Goal: Task Accomplishment & Management: Complete application form

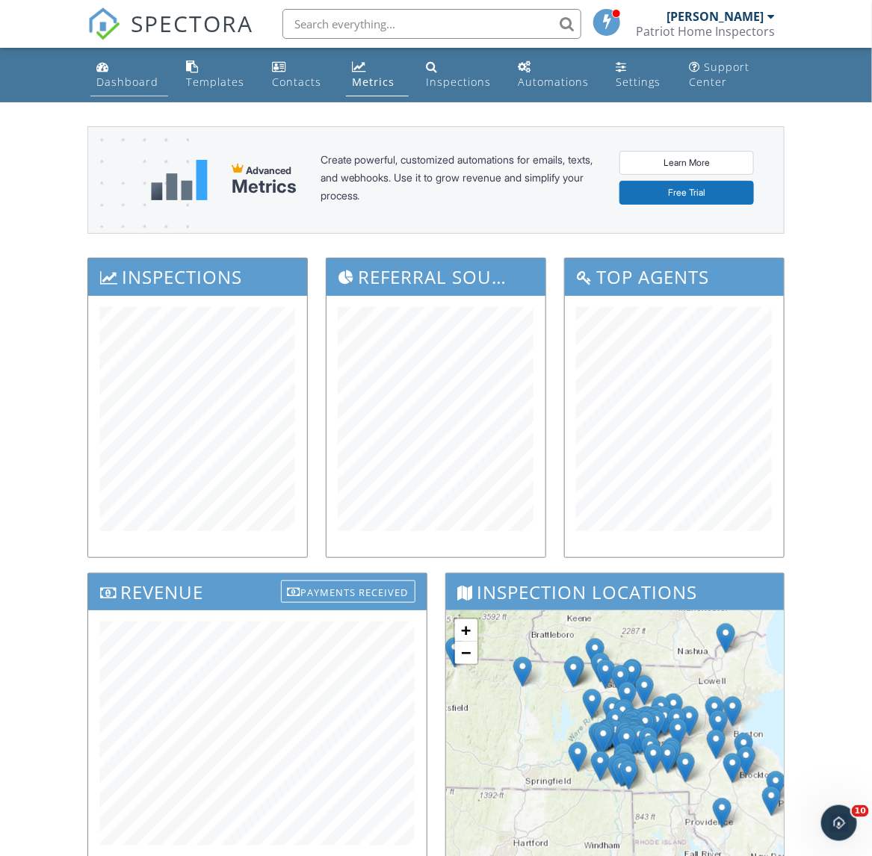
click at [128, 87] on div "Dashboard" at bounding box center [127, 82] width 62 height 14
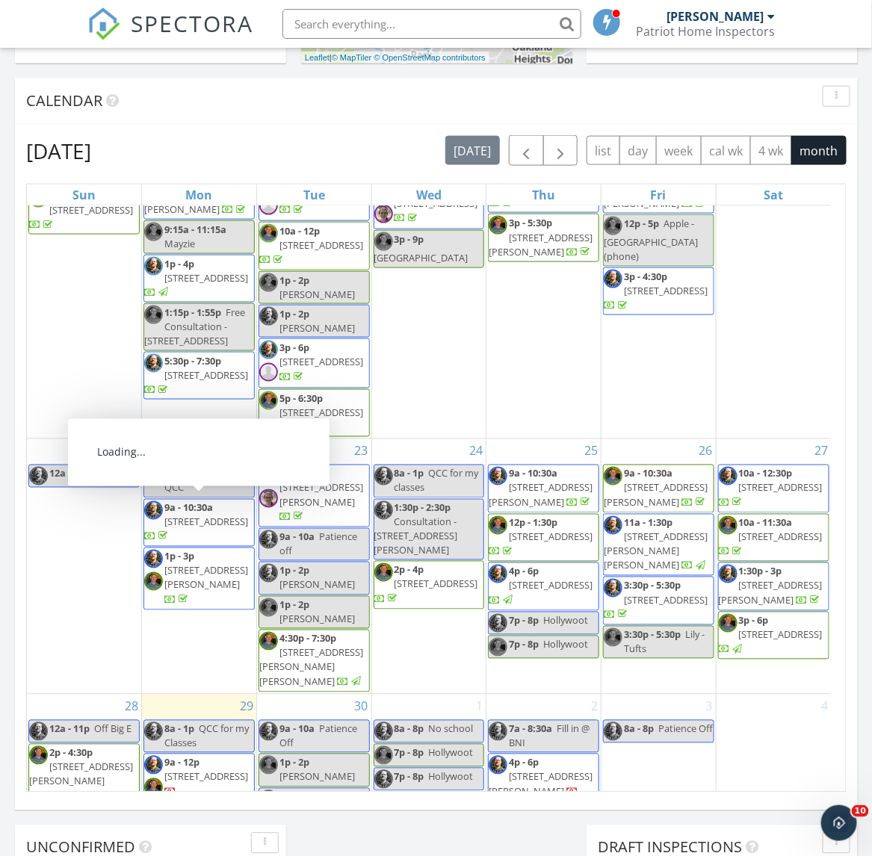
scroll to position [747, 0]
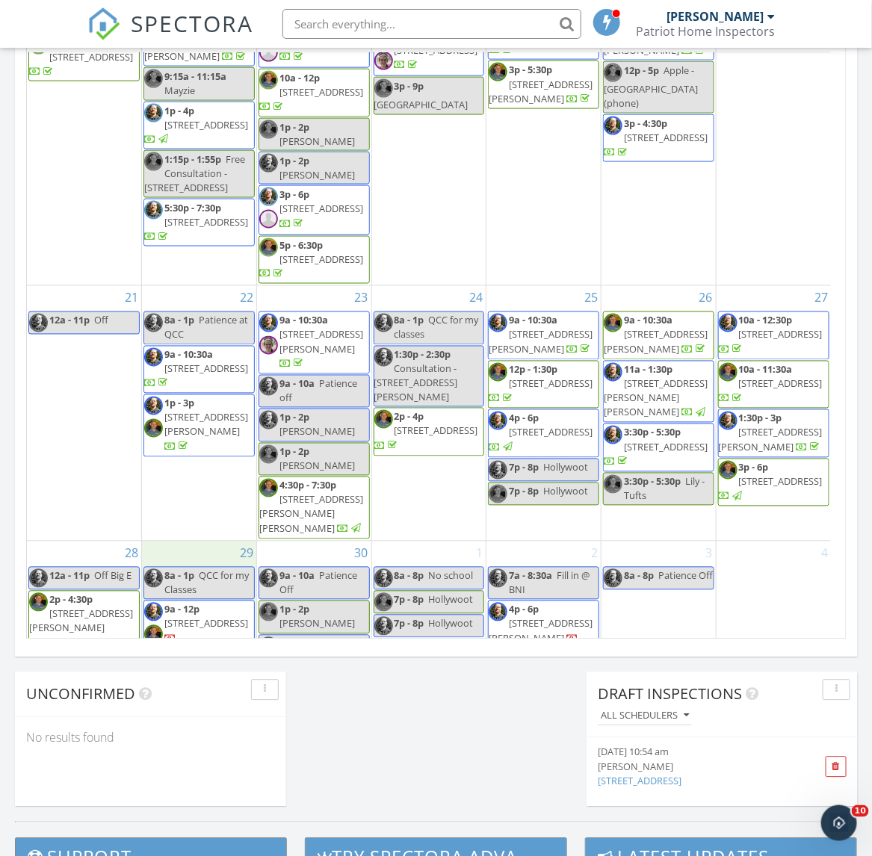
click at [217, 626] on div "29 8a - 1p QCC for my Classes 9a - 12p 24 Ludlow St ## , Worcester 01603" at bounding box center [199, 606] width 114 height 128
click at [219, 566] on link "Inspection" at bounding box center [196, 562] width 77 height 24
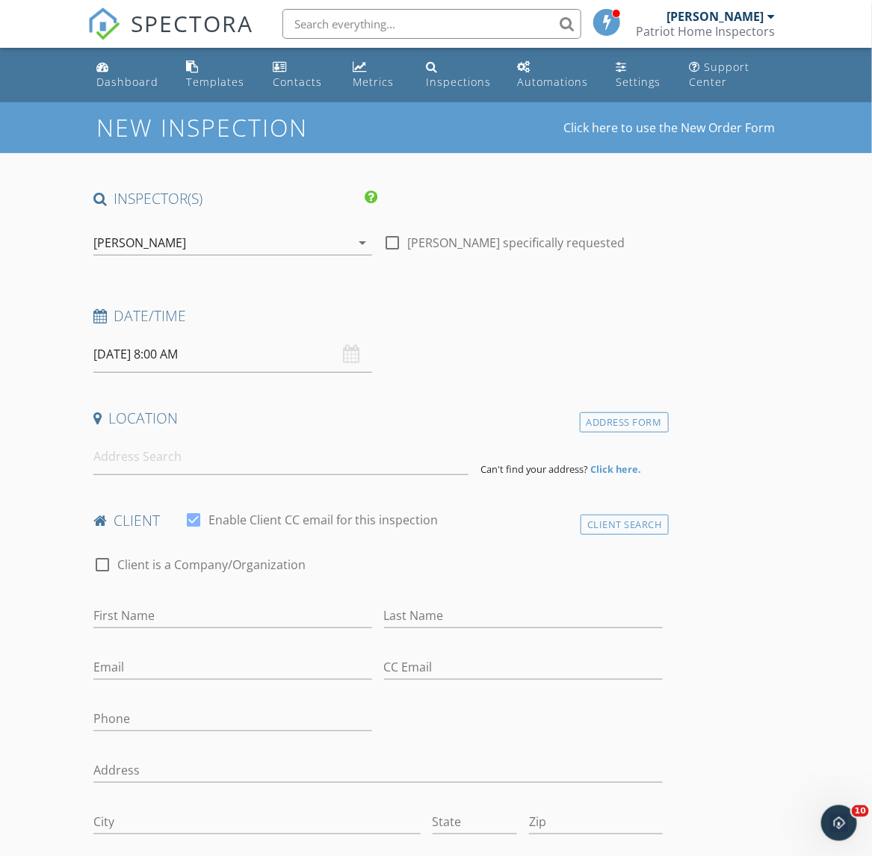
click at [262, 363] on input "[DATE] 8:00 AM" at bounding box center [232, 354] width 279 height 37
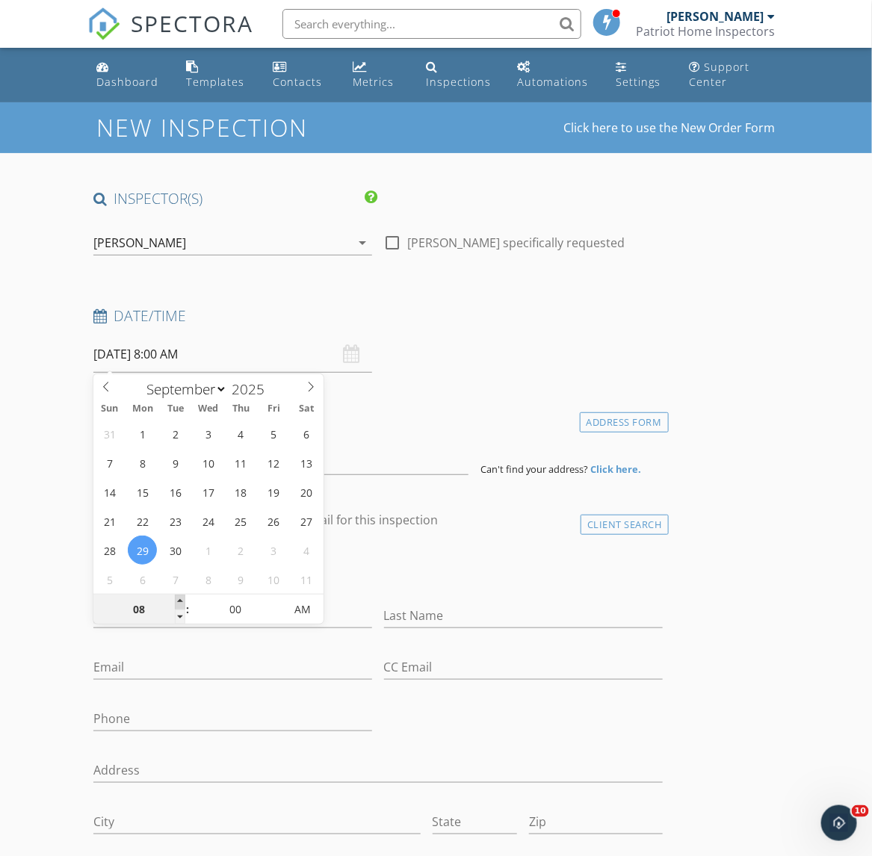
type input "09"
type input "09/29/2025 9:00 AM"
click at [182, 604] on span at bounding box center [180, 602] width 10 height 15
type input "10"
type input "09/29/2025 10:00 AM"
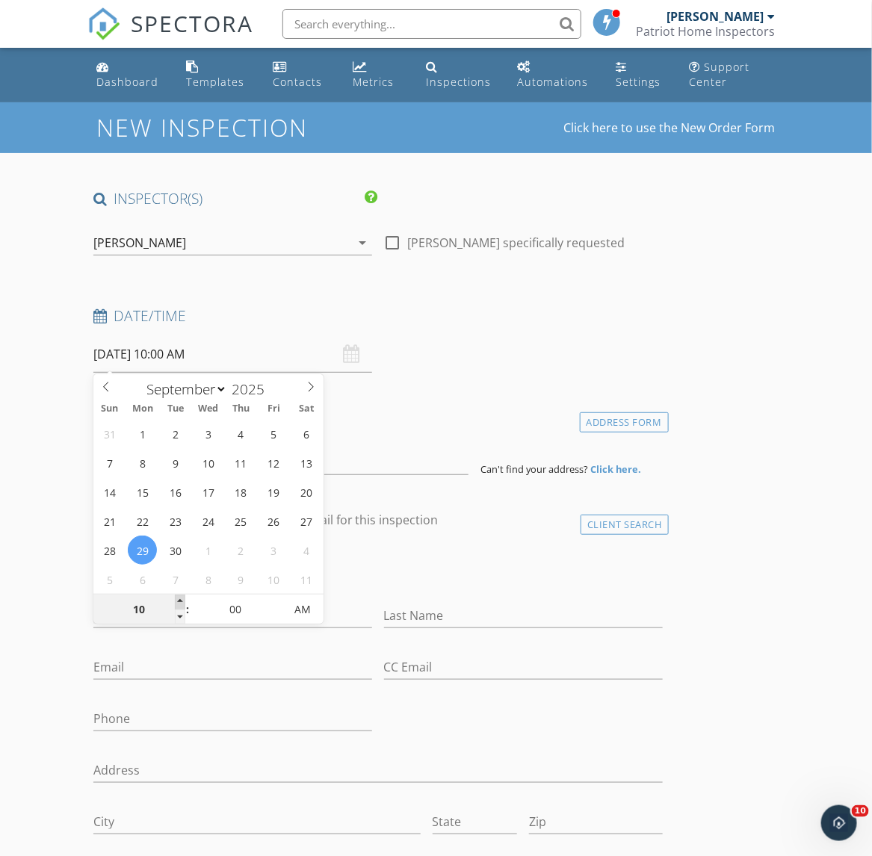
click at [182, 604] on span at bounding box center [180, 602] width 10 height 15
type input "11"
type input "09/29/2025 11:00 AM"
click at [182, 604] on span at bounding box center [180, 602] width 10 height 15
type input "12"
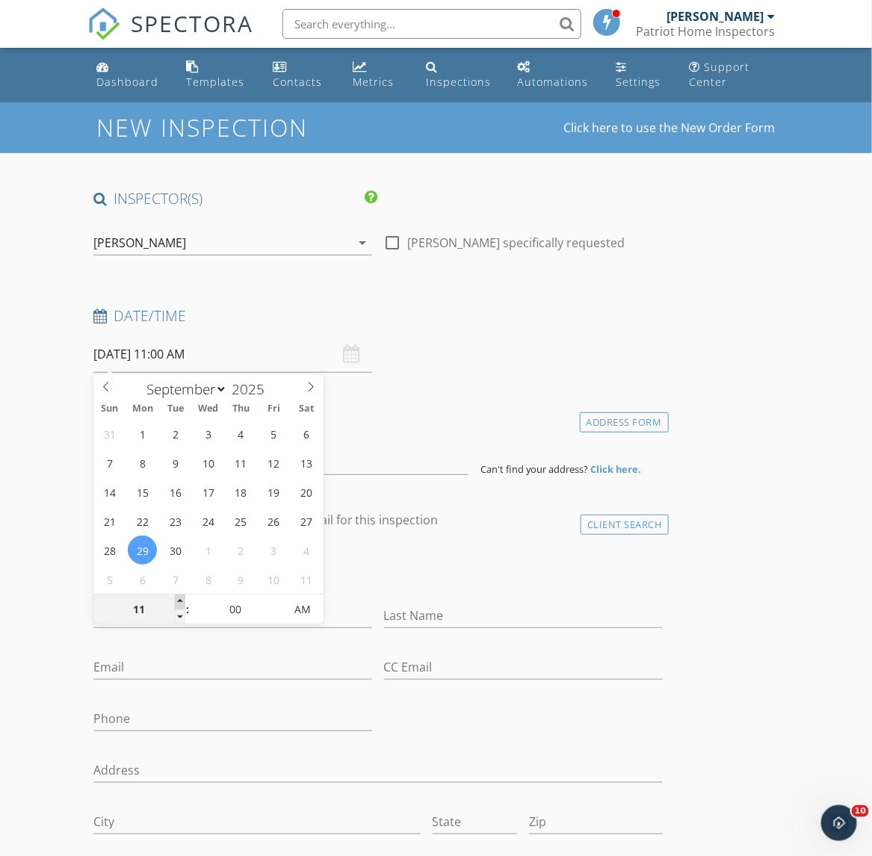
type input "09/29/2025 12:00 PM"
click at [182, 604] on span at bounding box center [180, 602] width 10 height 15
type input "01"
type input "09/29/2025 1:00 PM"
click at [182, 604] on span at bounding box center [180, 602] width 10 height 15
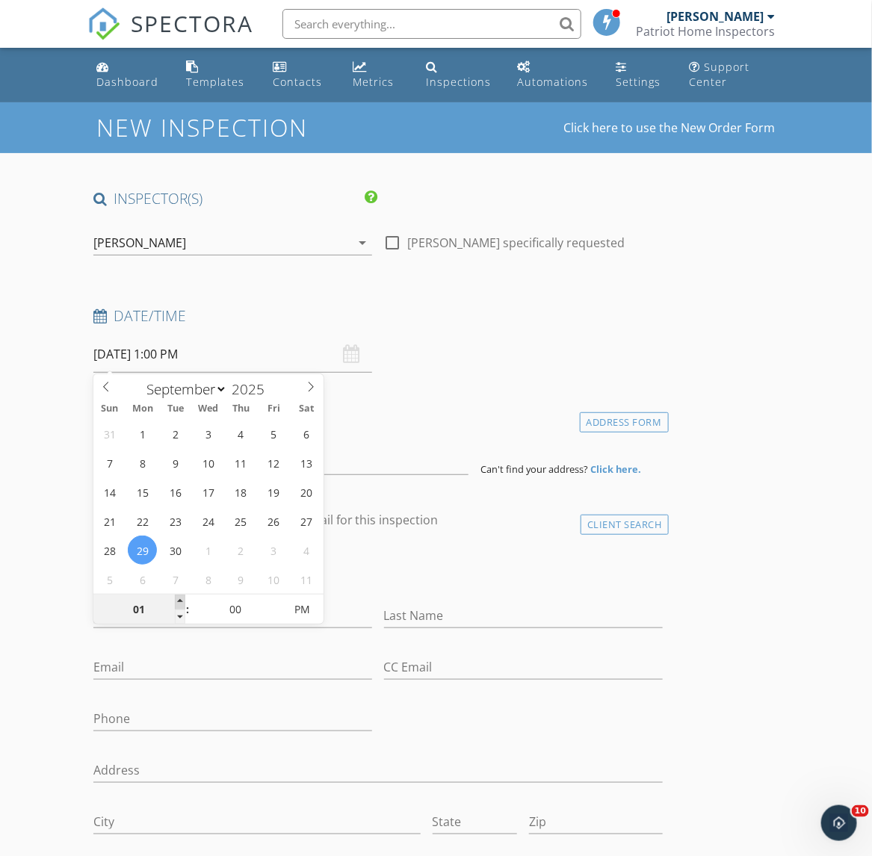
type input "02"
type input "09/29/2025 2:00 PM"
click at [185, 601] on span at bounding box center [180, 602] width 10 height 15
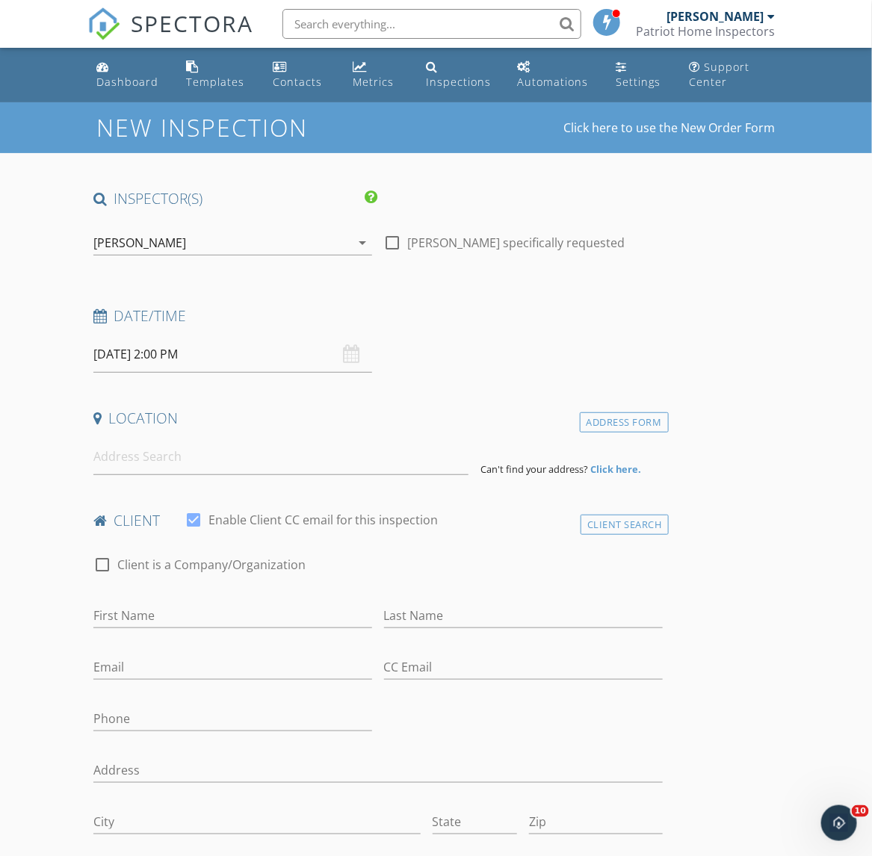
click at [170, 461] on input at bounding box center [281, 457] width 376 height 37
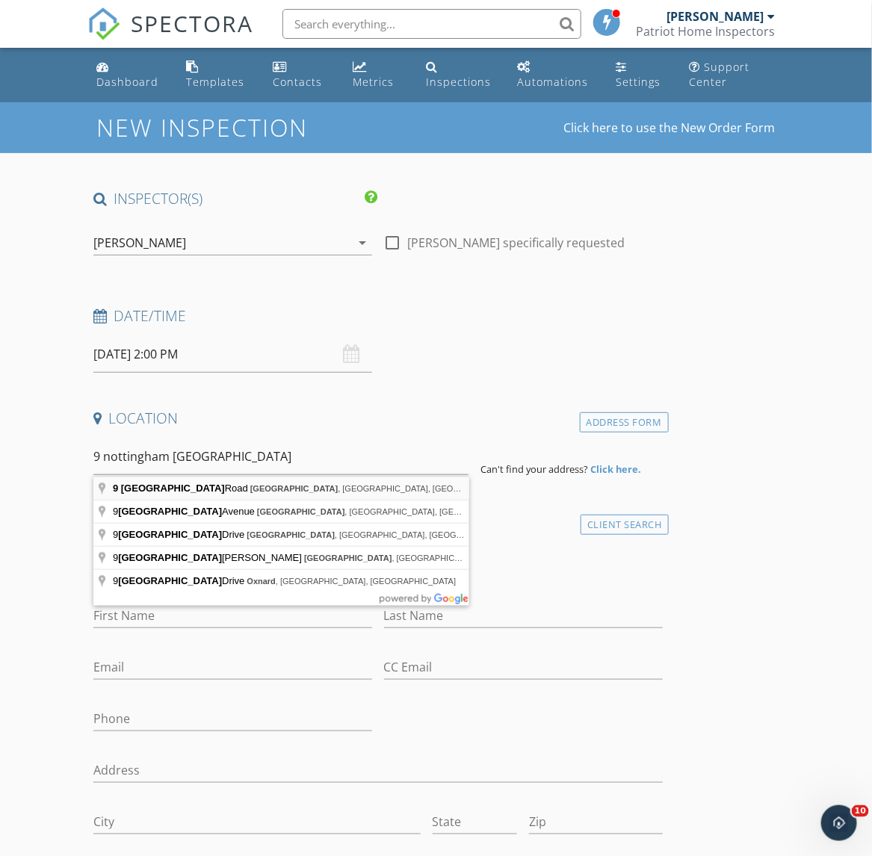
type input "9 Nottingham Road, Oxford, MA, USA"
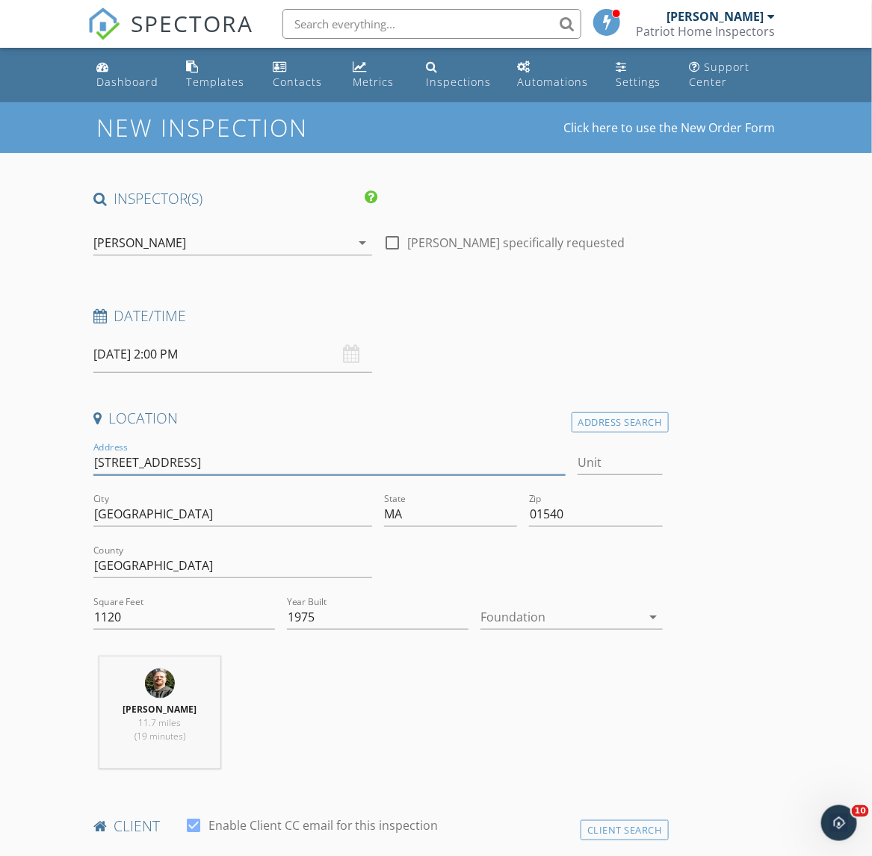
drag, startPoint x: 189, startPoint y: 464, endPoint x: 91, endPoint y: 472, distance: 98.2
click at [91, 472] on div "Address 9 Nottingham Rd" at bounding box center [329, 465] width 484 height 52
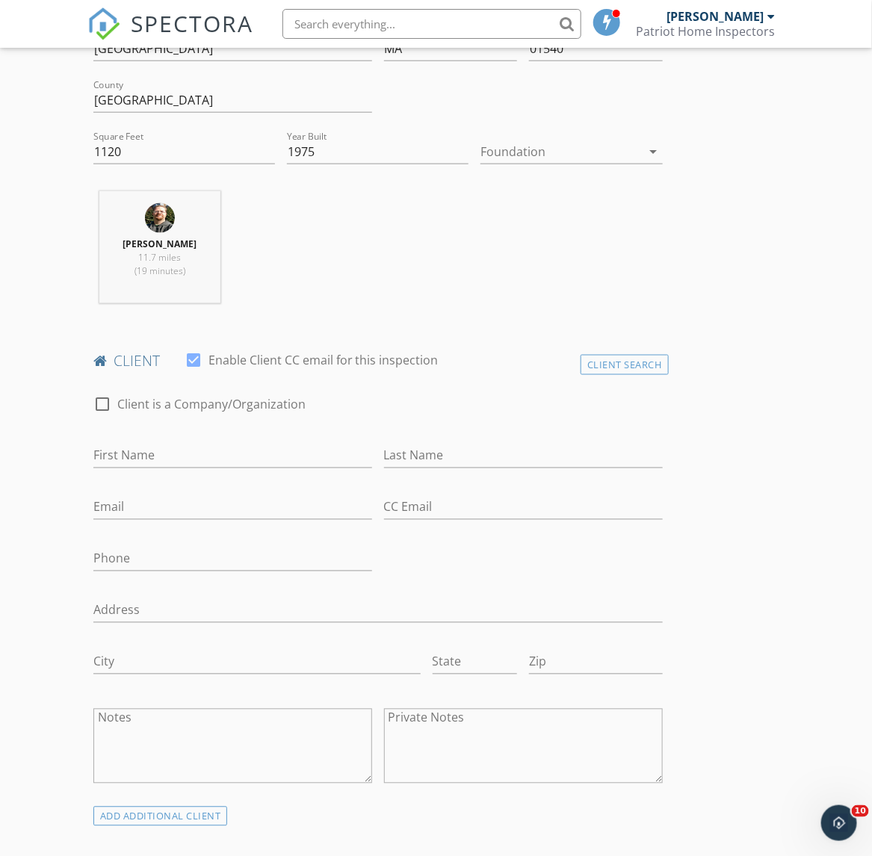
scroll to position [467, 0]
click at [158, 448] on input "First Name" at bounding box center [232, 454] width 279 height 25
drag, startPoint x: 126, startPoint y: 454, endPoint x: 90, endPoint y: 452, distance: 35.2
click at [90, 452] on div "First Name Ilene" at bounding box center [232, 456] width 291 height 52
type input "i"
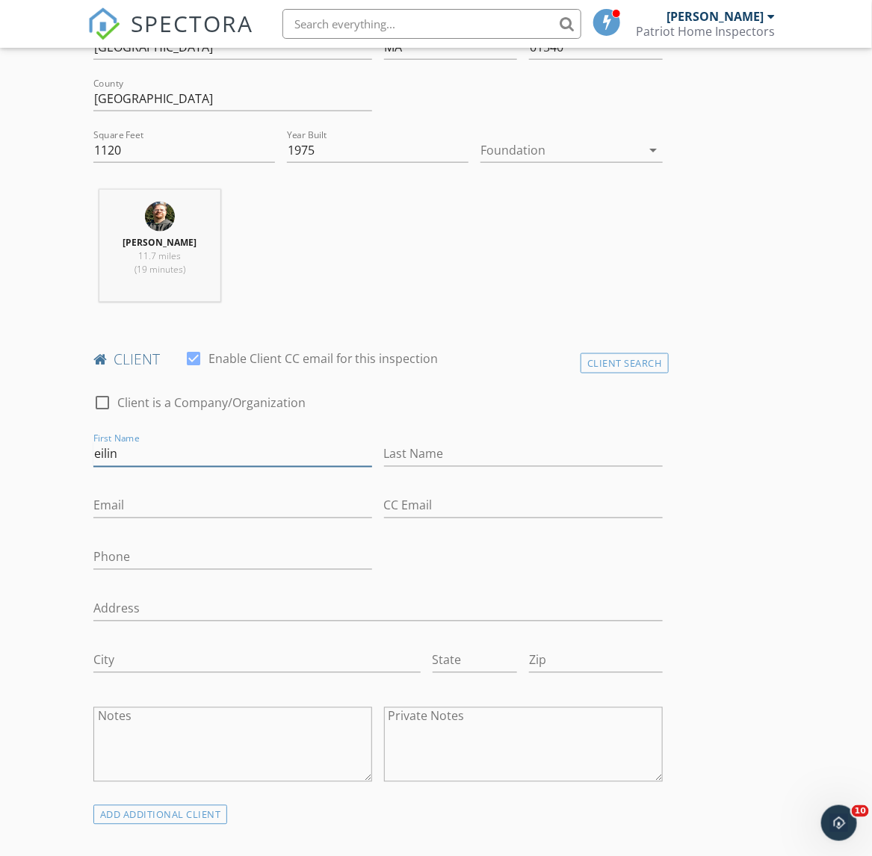
click at [106, 463] on input "eilin" at bounding box center [232, 454] width 279 height 25
click at [93, 457] on input "eileen" at bounding box center [232, 454] width 279 height 25
type input "Eileen"
click at [428, 456] on input "Last Name" at bounding box center [523, 454] width 279 height 25
type input "Linderman"
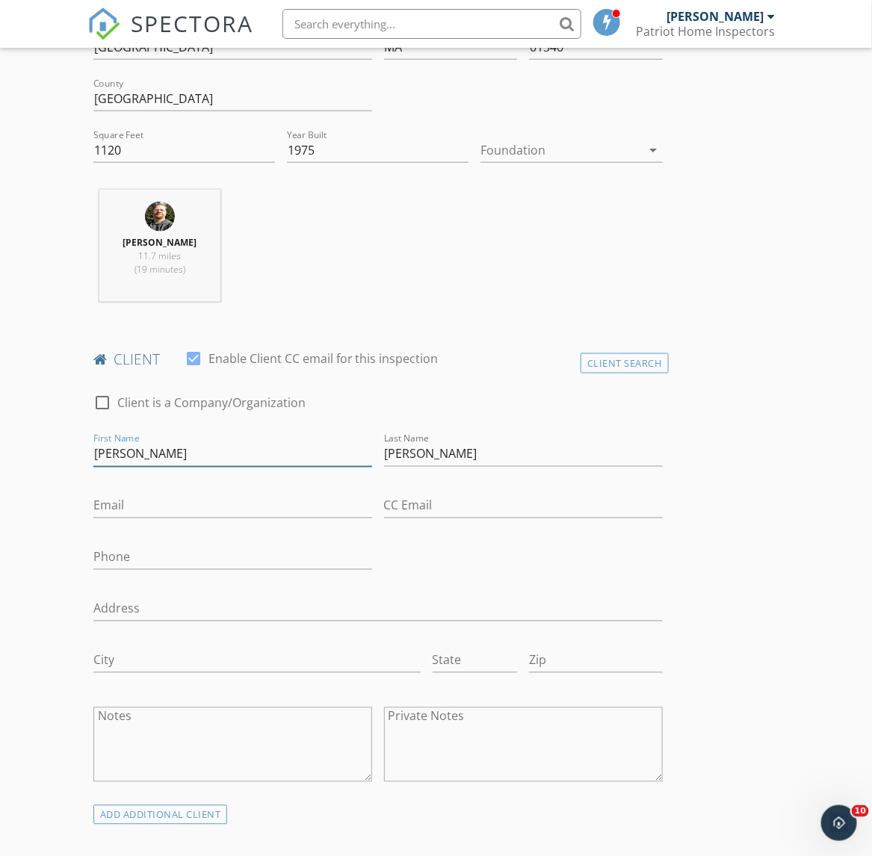
drag, startPoint x: 150, startPoint y: 458, endPoint x: 78, endPoint y: 471, distance: 73.0
click at [87, 468] on div "First Name Eileen" at bounding box center [232, 456] width 291 height 52
drag, startPoint x: 492, startPoint y: 451, endPoint x: 288, endPoint y: 471, distance: 204.2
click at [309, 471] on div "check_box_outline_blank Client is a Company/Organization First Name Last Name L…" at bounding box center [377, 592] width 581 height 425
click at [116, 459] on input "First Name" at bounding box center [232, 454] width 279 height 25
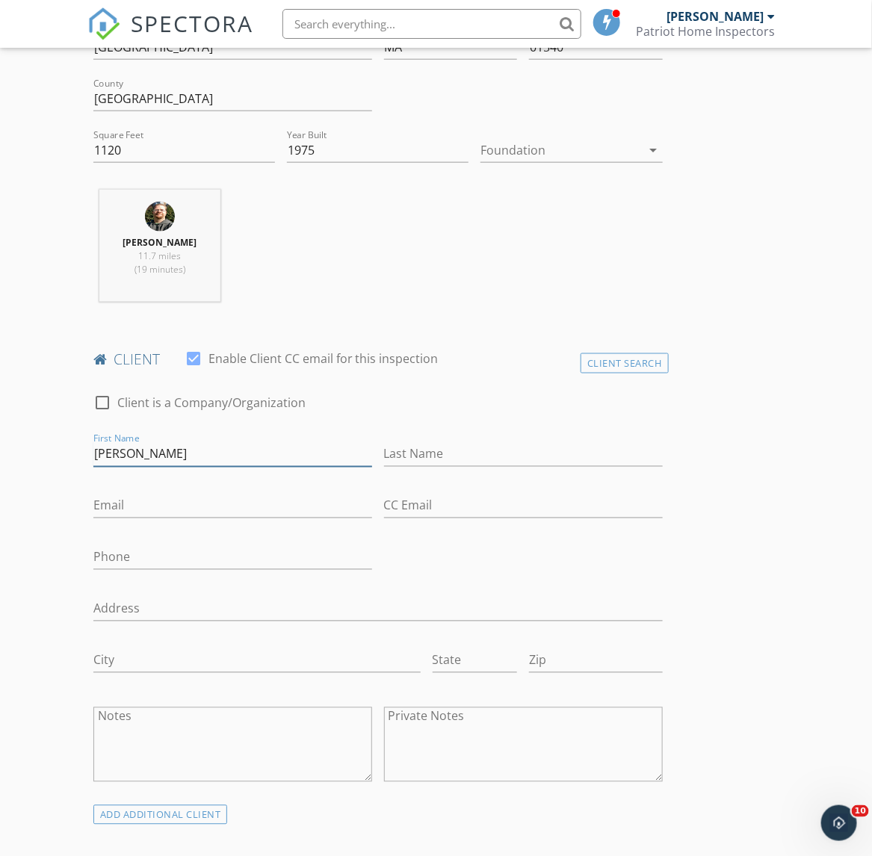
type input "[PERSON_NAME]"
click at [430, 449] on input "Last Name" at bounding box center [523, 454] width 279 height 25
type input "[PERSON_NAME]"
click at [147, 508] on input "Email" at bounding box center [232, 506] width 279 height 25
type input "[EMAIL_ADDRESS][DOMAIN_NAME]"
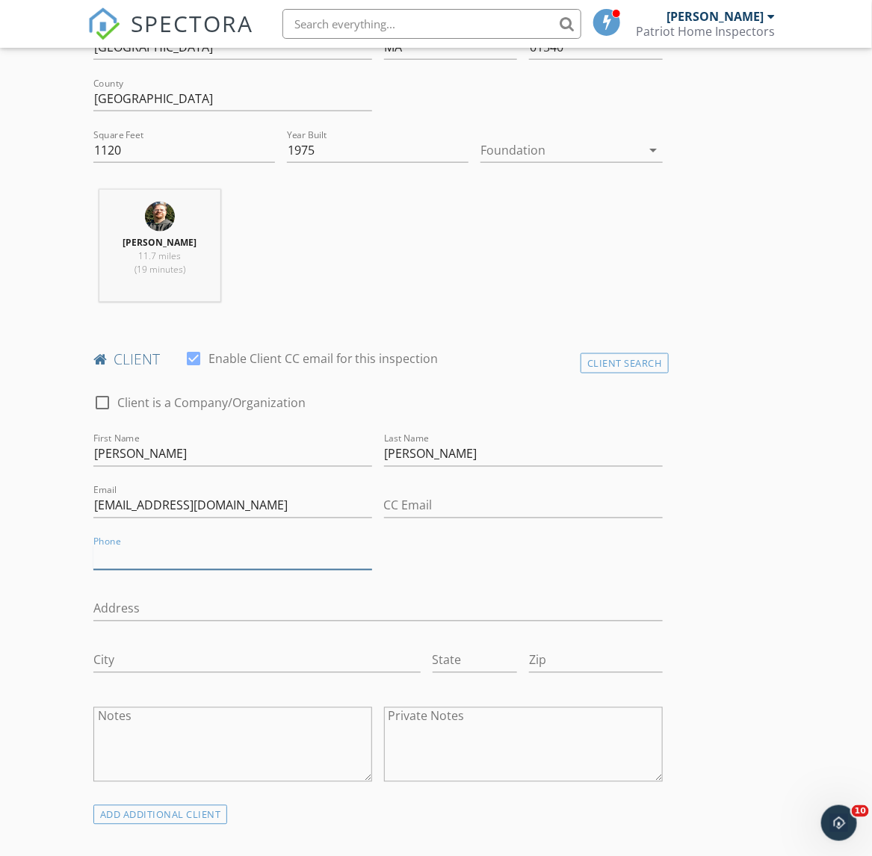
click at [139, 561] on input "Phone" at bounding box center [232, 557] width 279 height 25
type input "[PHONE_NUMBER]"
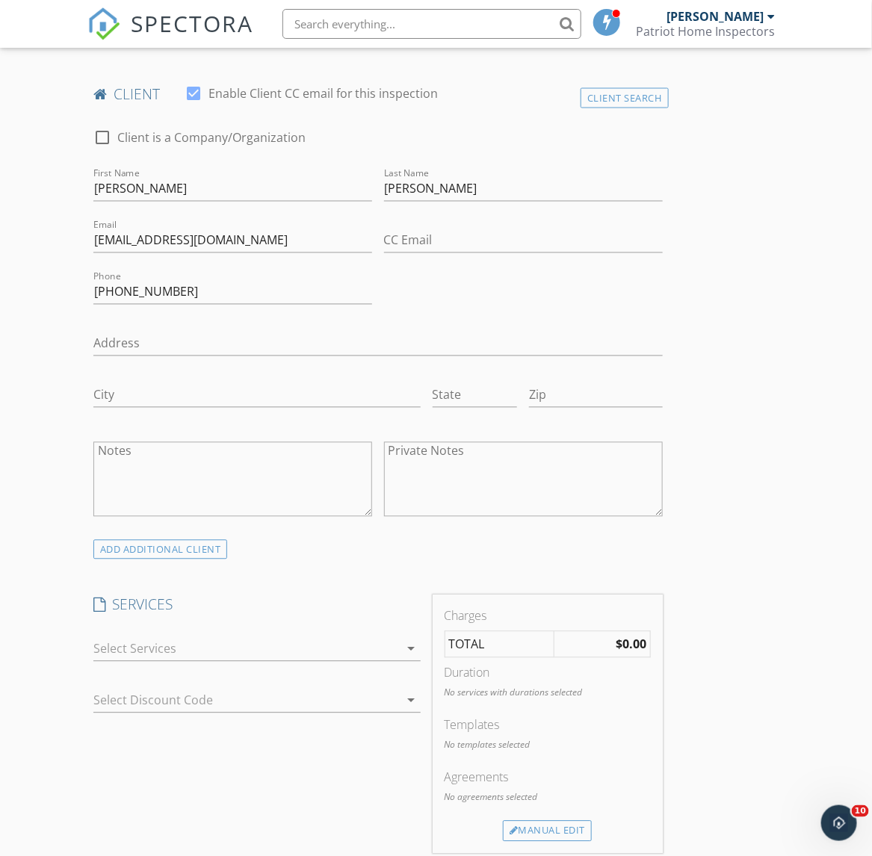
scroll to position [747, 0]
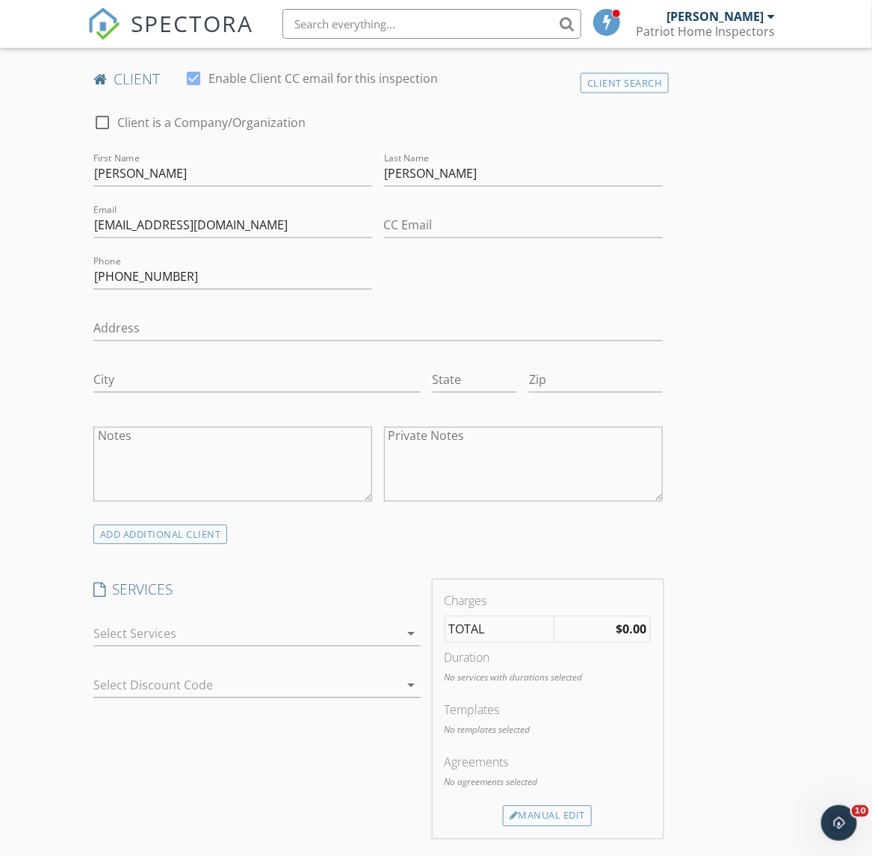
click at [169, 629] on div at bounding box center [246, 634] width 306 height 24
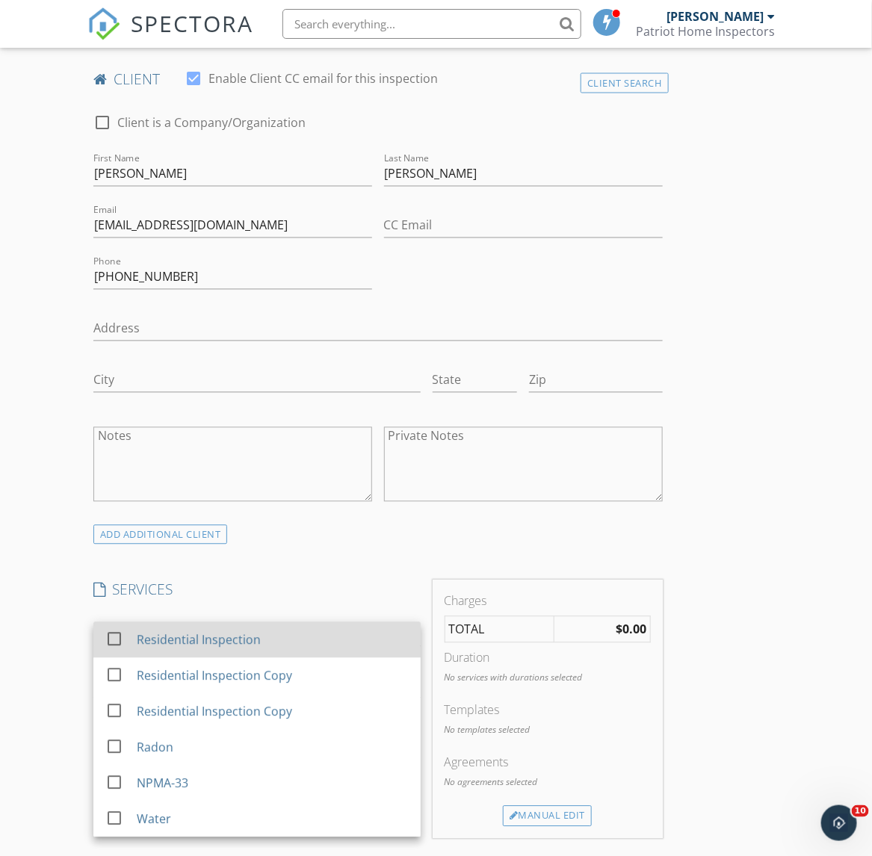
click at [132, 646] on div "check_box_outline_blank Residential Inspection" at bounding box center [256, 641] width 303 height 34
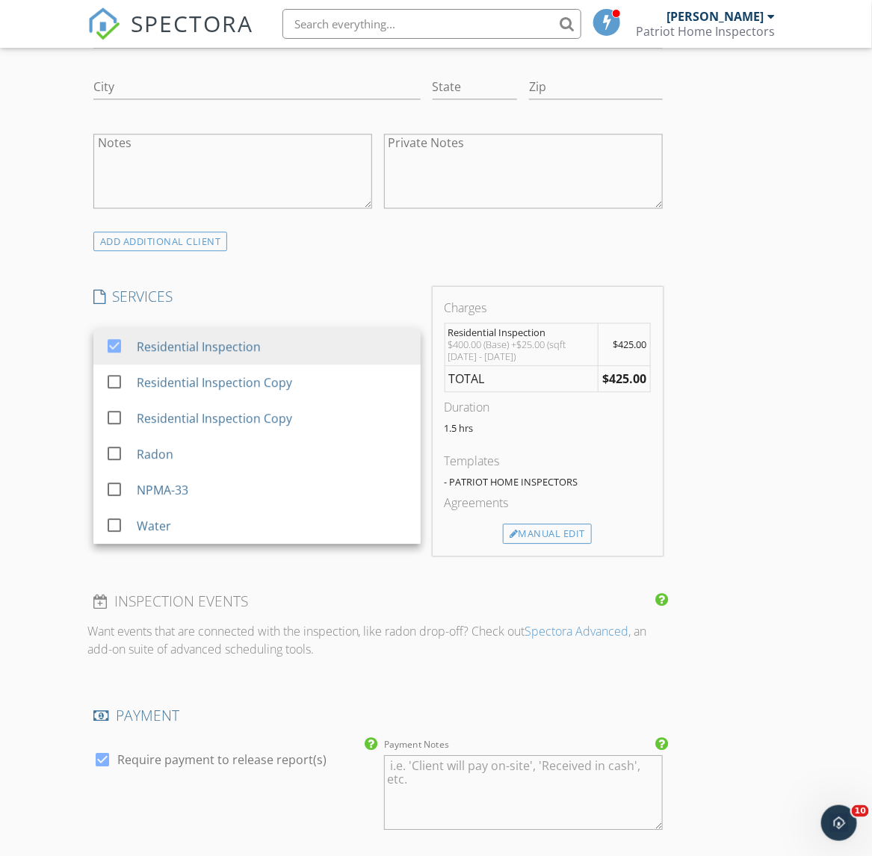
scroll to position [1307, 0]
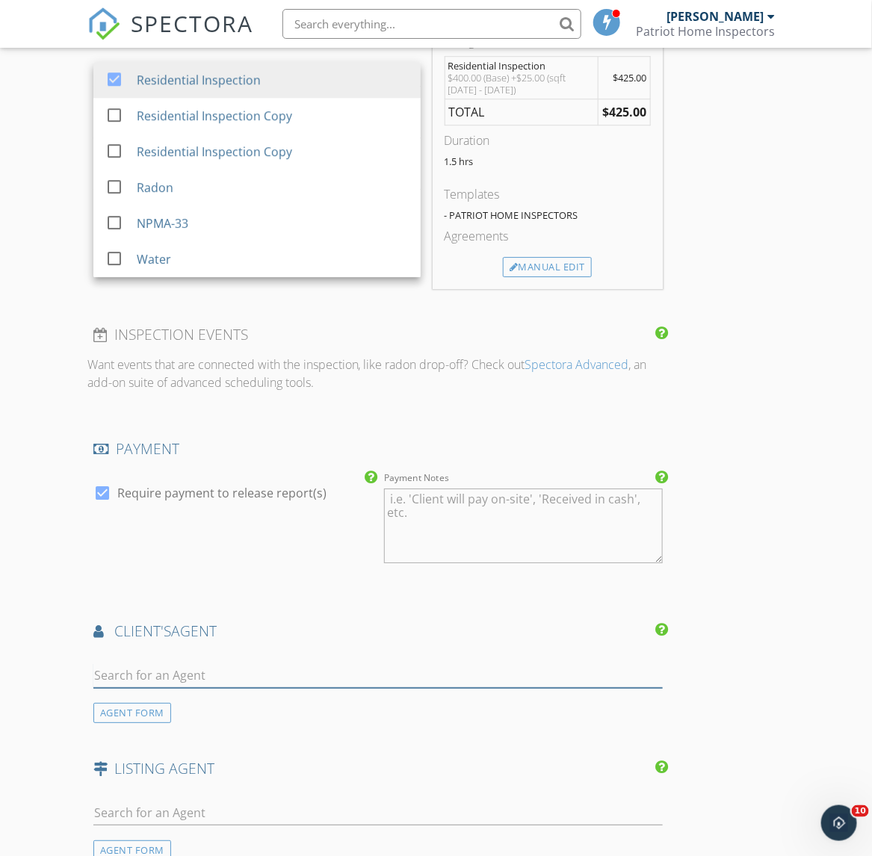
click at [226, 678] on input "text" at bounding box center [377, 675] width 569 height 25
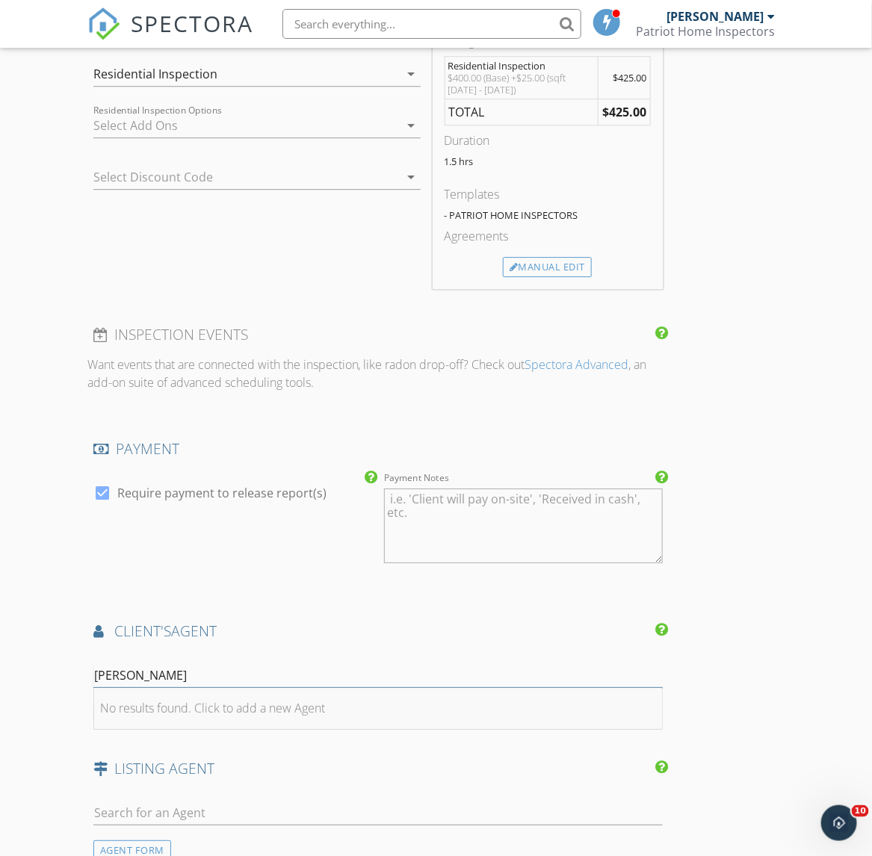
drag, startPoint x: 182, startPoint y: 672, endPoint x: 97, endPoint y: 690, distance: 86.2
click at [97, 690] on div "jane oconner No results found. Click to add a new Agent" at bounding box center [377, 678] width 569 height 49
click at [188, 669] on input "jane oconner" at bounding box center [377, 675] width 569 height 25
click at [179, 678] on input "jane oconner" at bounding box center [377, 675] width 569 height 25
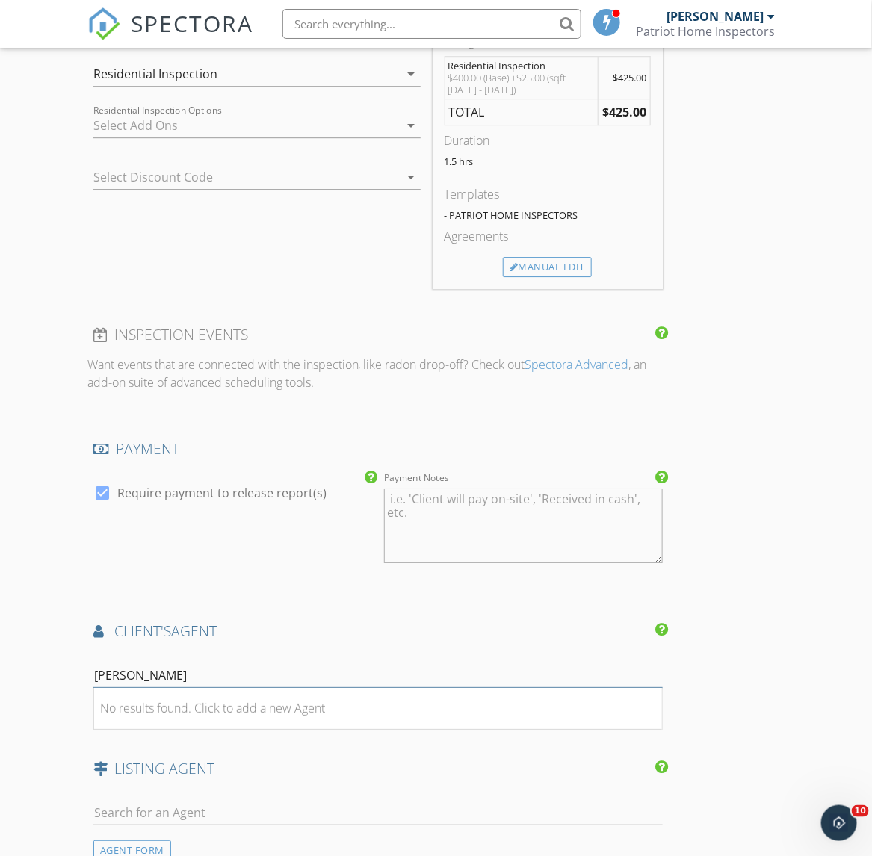
click at [179, 678] on input "jane oconner" at bounding box center [377, 675] width 569 height 25
click at [179, 674] on input "jane oconner" at bounding box center [377, 675] width 569 height 25
drag, startPoint x: 178, startPoint y: 677, endPoint x: 55, endPoint y: 690, distance: 123.9
click at [55, 690] on div "New Inspection Click here to use the New Order Form INSPECTOR(S) check_box Davi…" at bounding box center [436, 181] width 872 height 2773
type input "jane oconner"
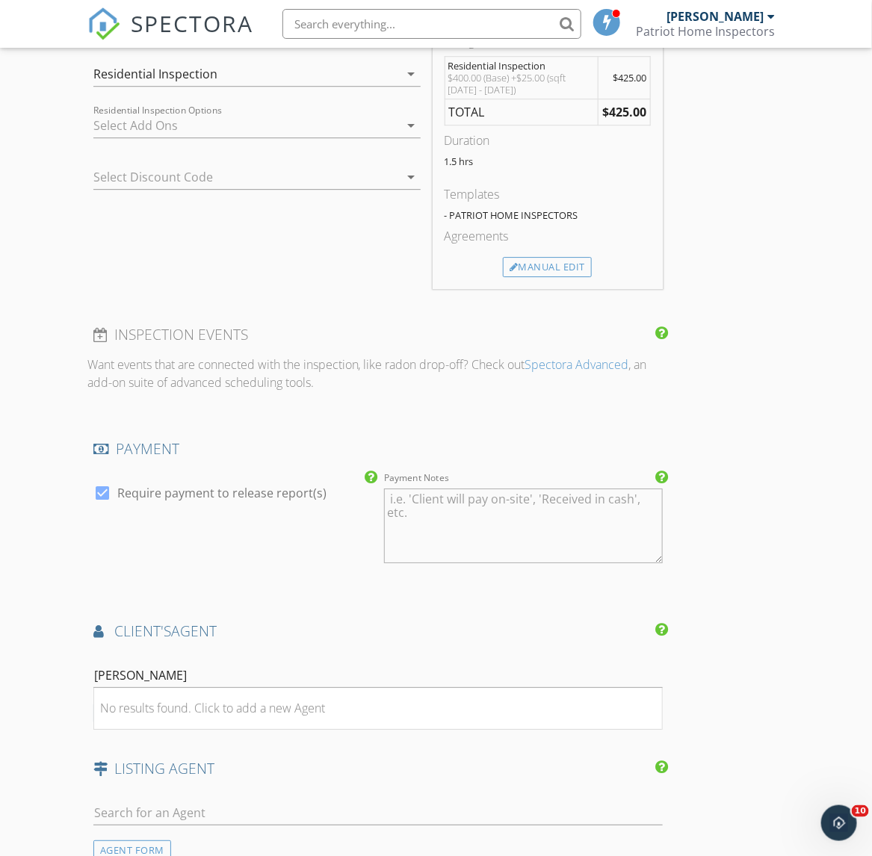
click at [727, 693] on div "INSPECTOR(S) check_box David Londergan PRIMARY check_box_outline_blank Warren L…" at bounding box center [436, 207] width 698 height 2651
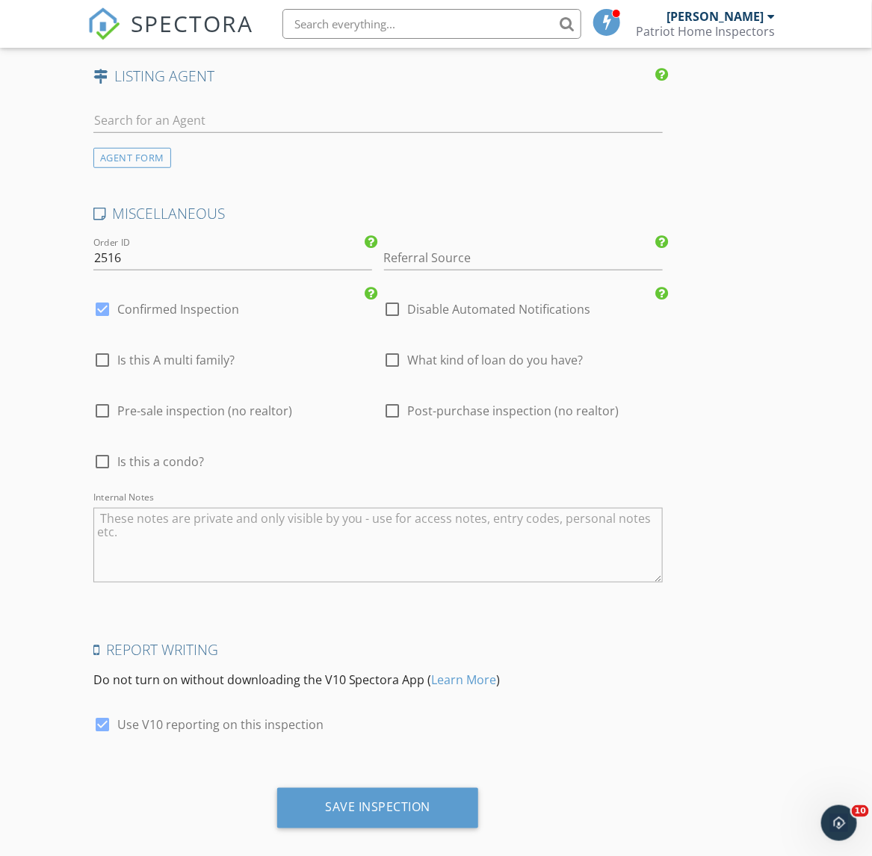
scroll to position [2022, 0]
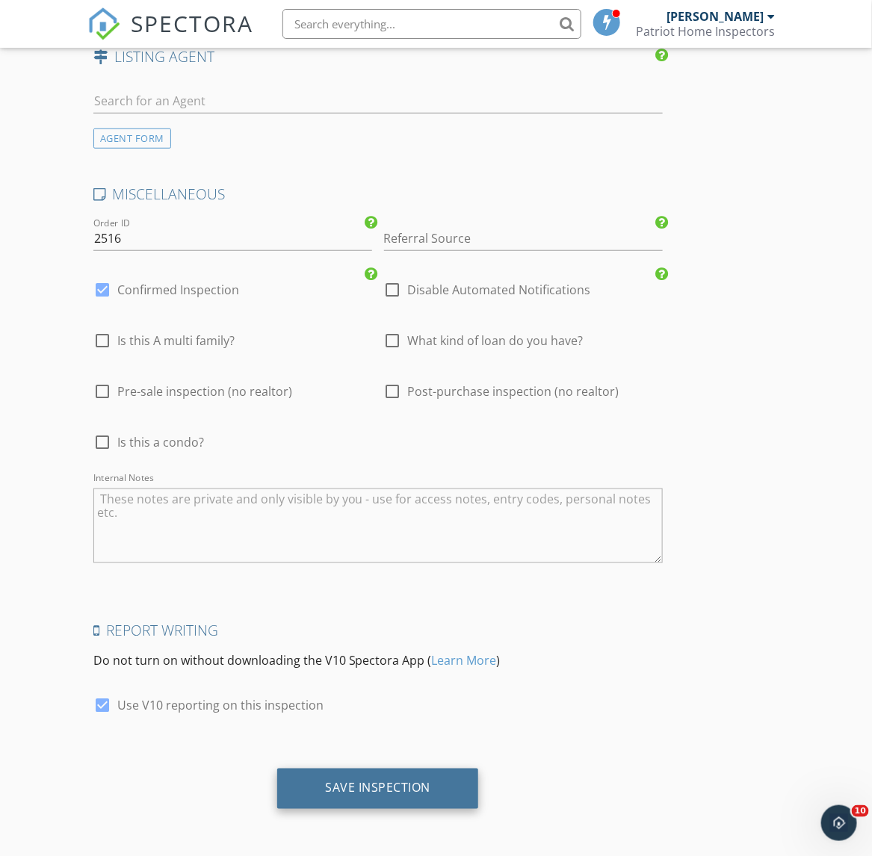
click at [326, 793] on div "Save Inspection" at bounding box center [377, 788] width 105 height 15
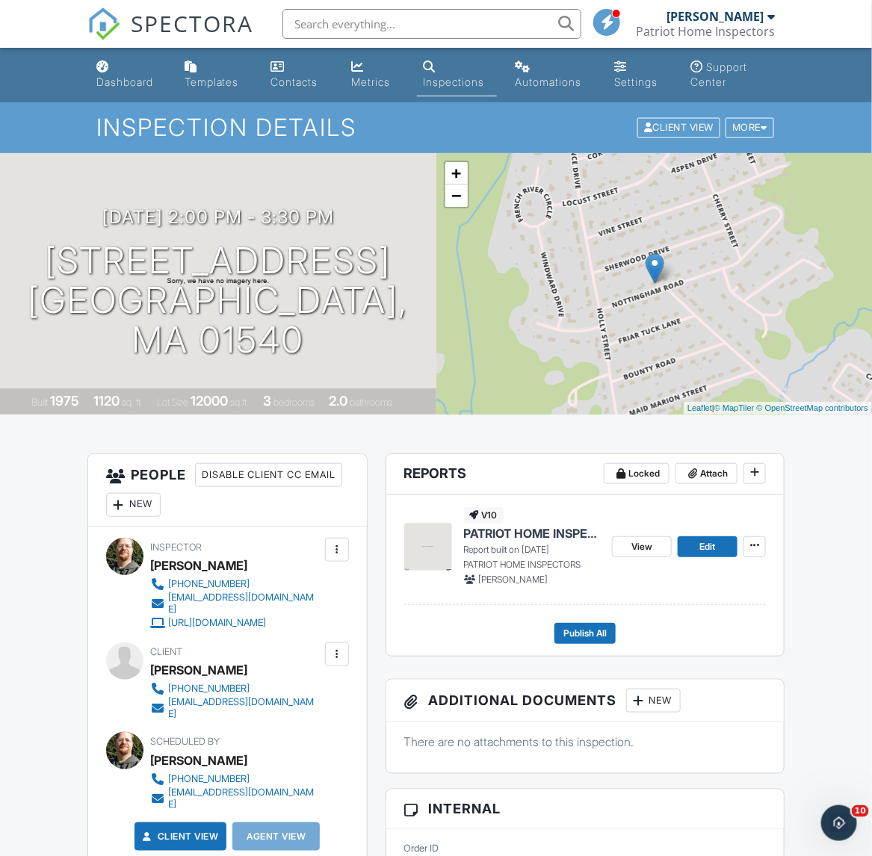
click at [161, 495] on div "New" at bounding box center [133, 505] width 55 height 24
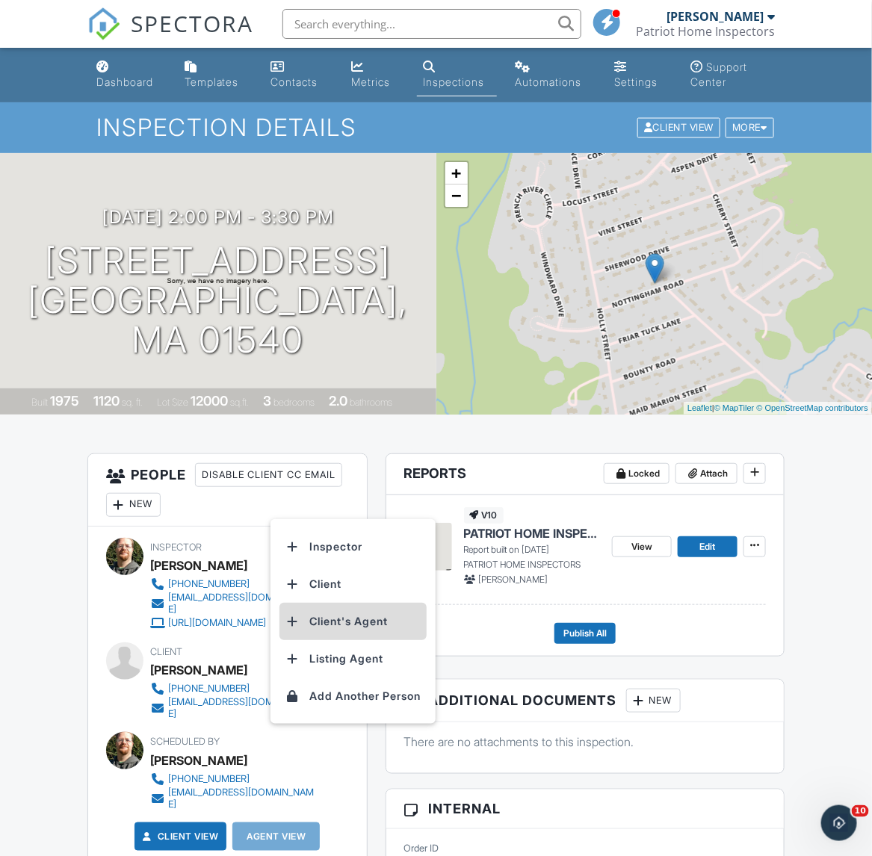
click at [340, 617] on li "Client's Agent" at bounding box center [352, 621] width 147 height 37
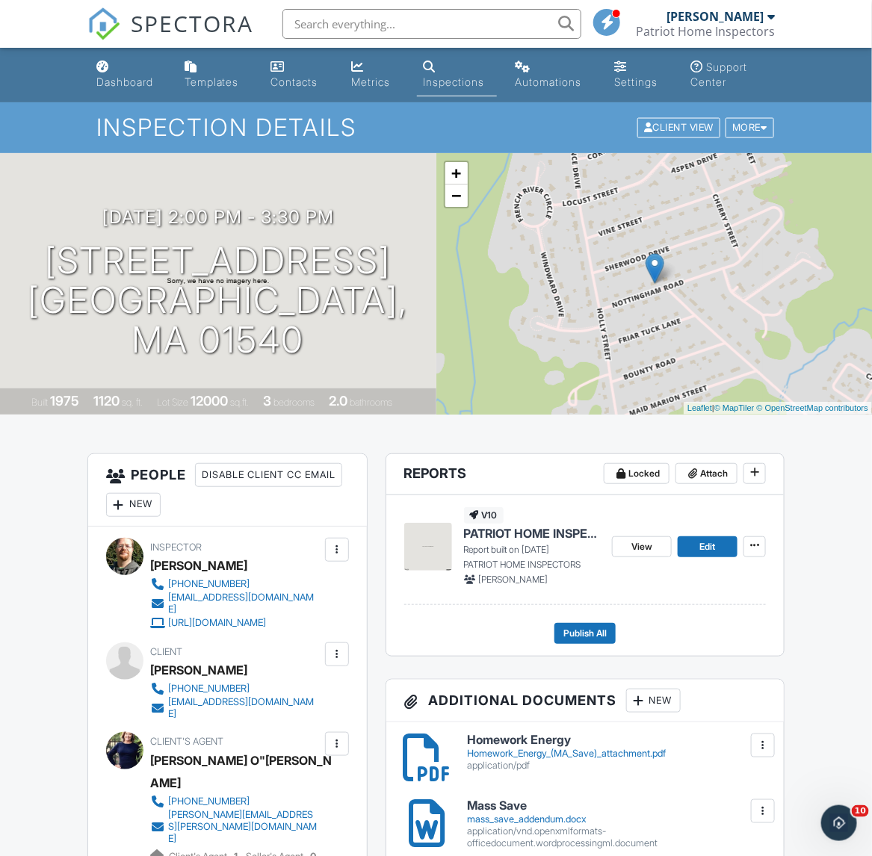
drag, startPoint x: 270, startPoint y: 669, endPoint x: 152, endPoint y: 666, distance: 118.1
click at [152, 666] on div "[PERSON_NAME]" at bounding box center [241, 670] width 183 height 22
drag, startPoint x: 275, startPoint y: 704, endPoint x: 169, endPoint y: 705, distance: 106.1
click at [169, 705] on div "617-291-3438 sbickford@gmail.com" at bounding box center [241, 700] width 183 height 39
click at [144, 309] on h1 "9 Nottingham Rd Oxford, MA 01540" at bounding box center [218, 300] width 389 height 118
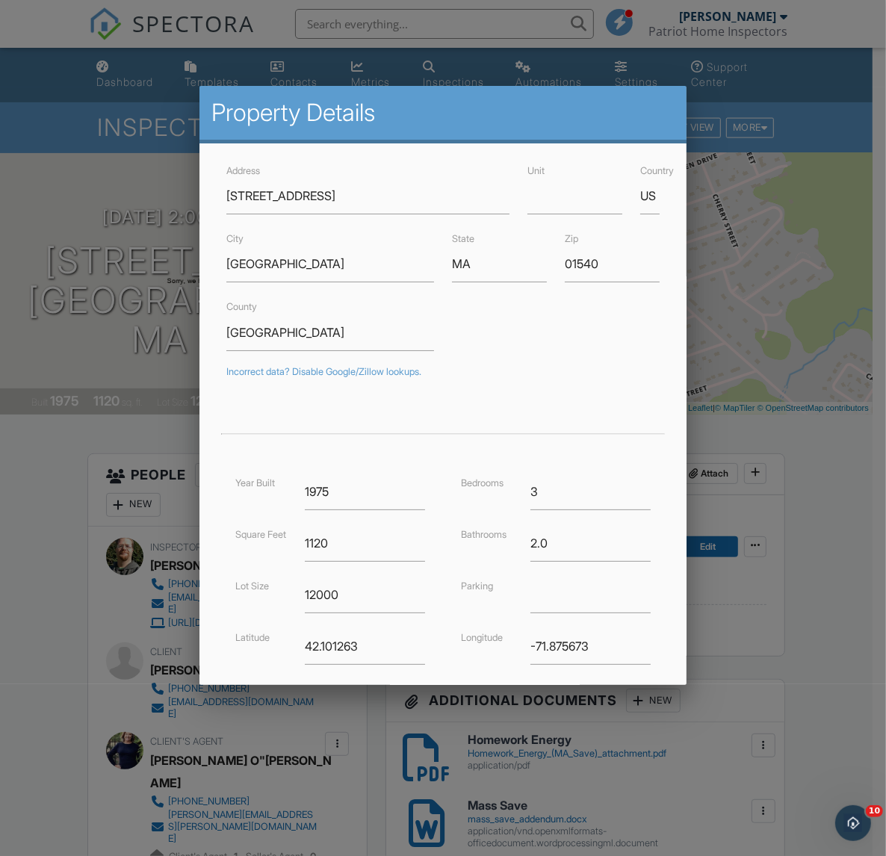
drag, startPoint x: 30, startPoint y: 562, endPoint x: 37, endPoint y: 559, distance: 8.0
click at [30, 562] on div at bounding box center [443, 460] width 886 height 1071
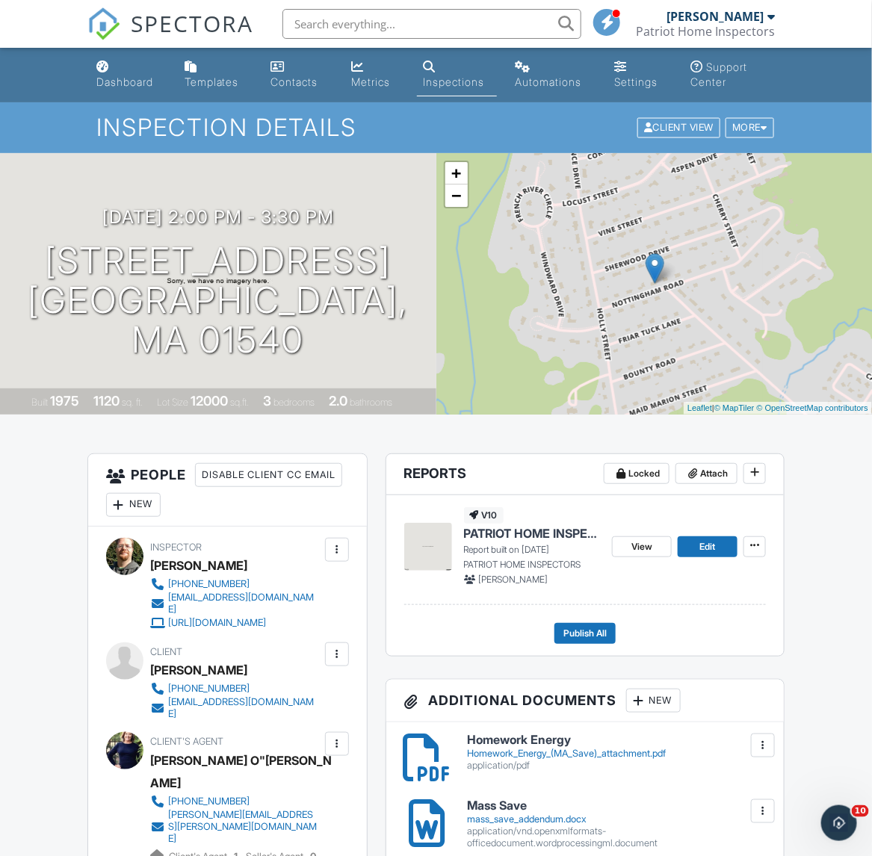
drag, startPoint x: 259, startPoint y: 662, endPoint x: 158, endPoint y: 667, distance: 101.0
click at [152, 665] on div "[PERSON_NAME]" at bounding box center [241, 670] width 183 height 22
drag, startPoint x: 121, startPoint y: 76, endPoint x: 122, endPoint y: 99, distance: 22.4
click at [121, 76] on div "Dashboard" at bounding box center [124, 81] width 57 height 13
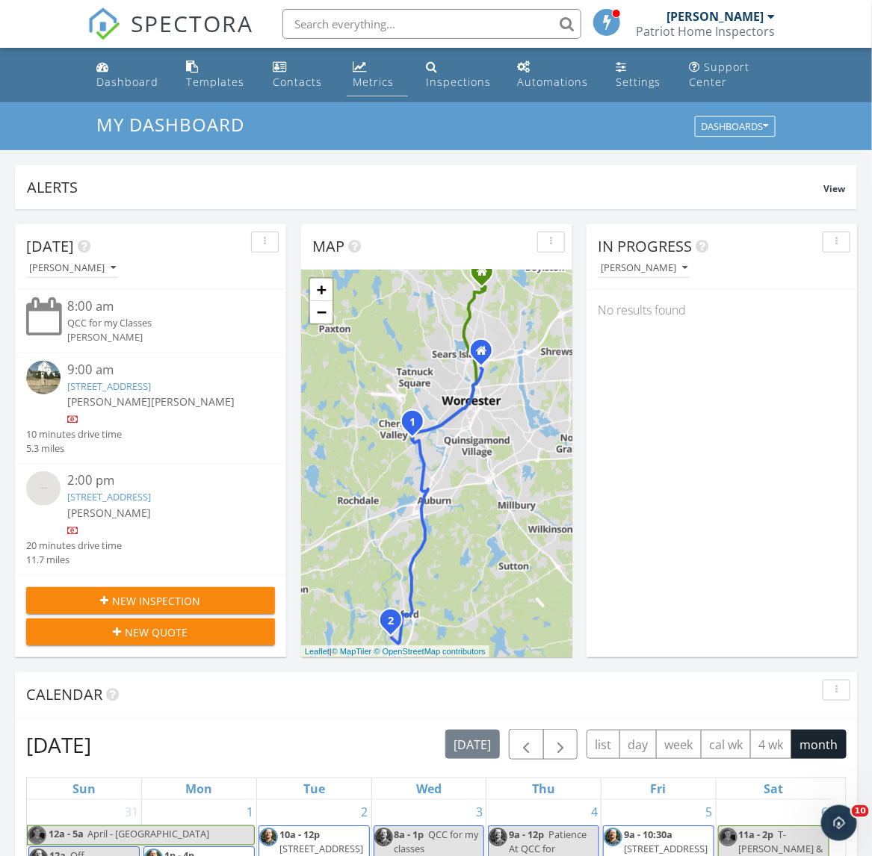
click at [394, 82] on link "Metrics" at bounding box center [377, 75] width 61 height 43
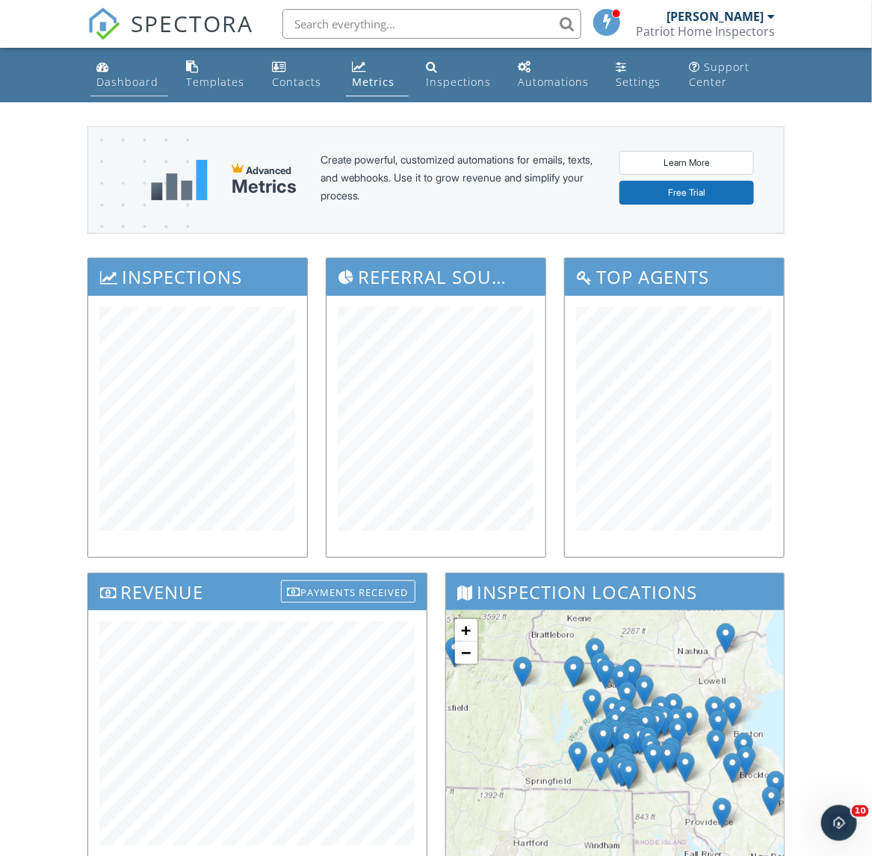
click at [132, 67] on link "Dashboard" at bounding box center [129, 75] width 78 height 43
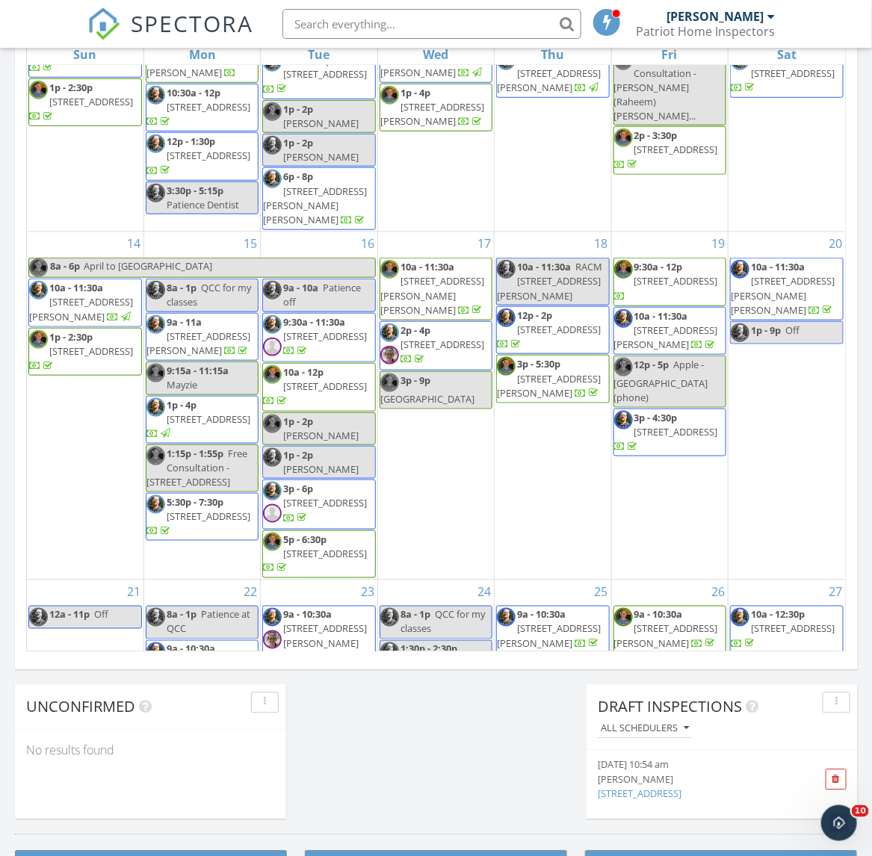
scroll to position [687, 0]
